Goal: Find specific page/section: Find specific page/section

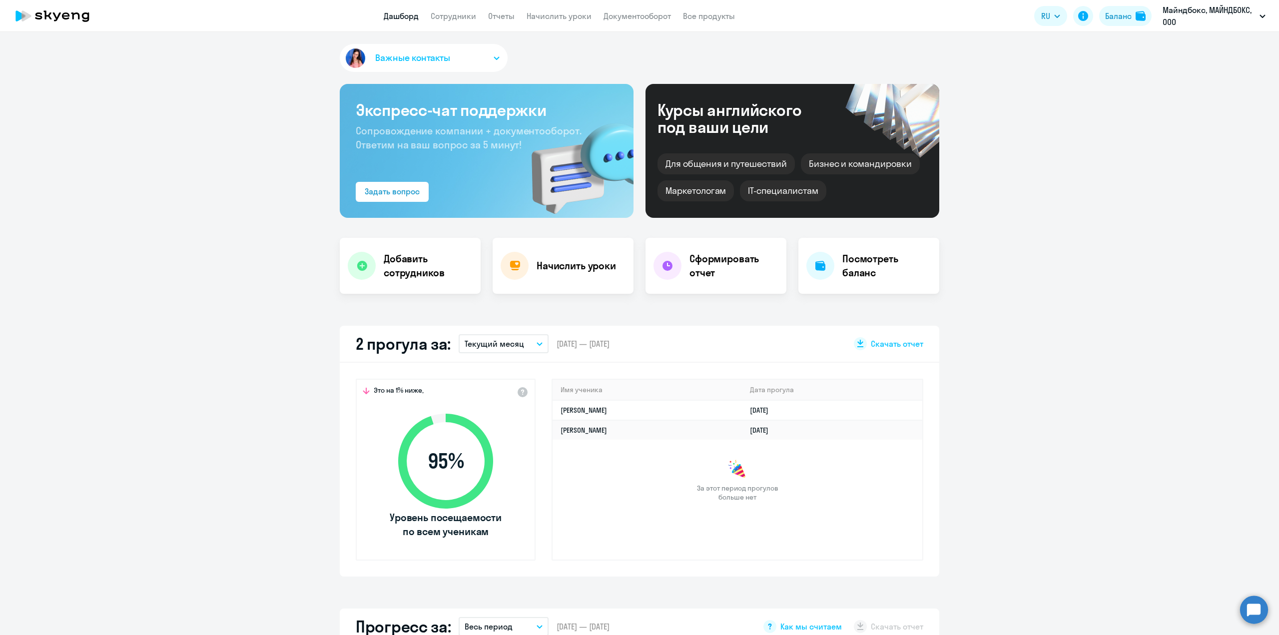
click at [1257, 15] on button "Майндбокс, МАЙНДБОКС, ООО" at bounding box center [1214, 16] width 113 height 24
click at [1230, 71] on li "Контракт Армения, МАЙНДБОКС, ООО" at bounding box center [1195, 71] width 150 height 25
select select "30"
click at [642, 11] on link "Документооборот" at bounding box center [637, 16] width 67 height 10
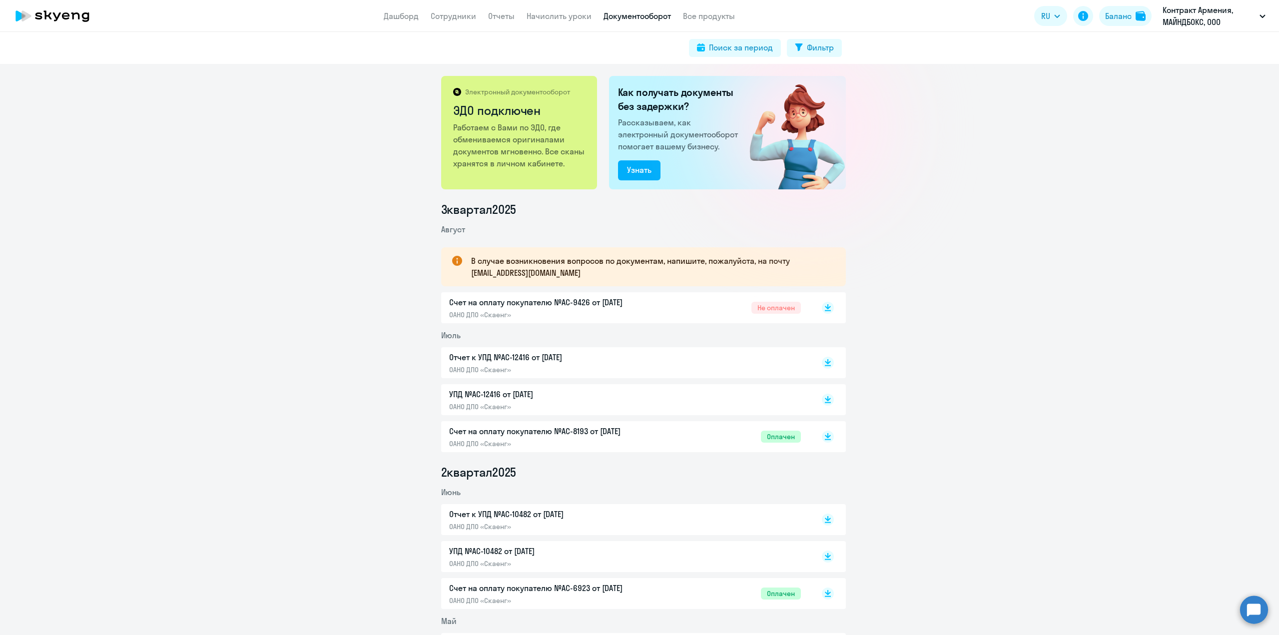
click at [518, 363] on div "Отчет к УПД №AC-12416 от [DATE] ОАНО ДПО «Скаенг»" at bounding box center [554, 362] width 210 height 23
